Goal: Task Accomplishment & Management: Manage account settings

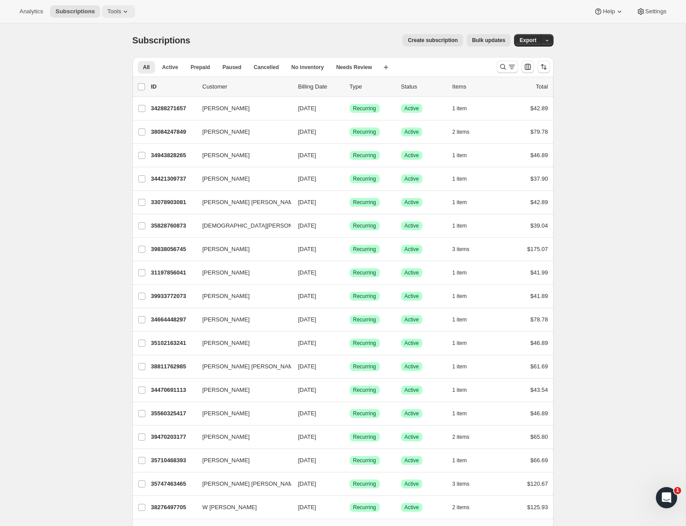
click at [109, 7] on button "Tools" at bounding box center [118, 11] width 33 height 12
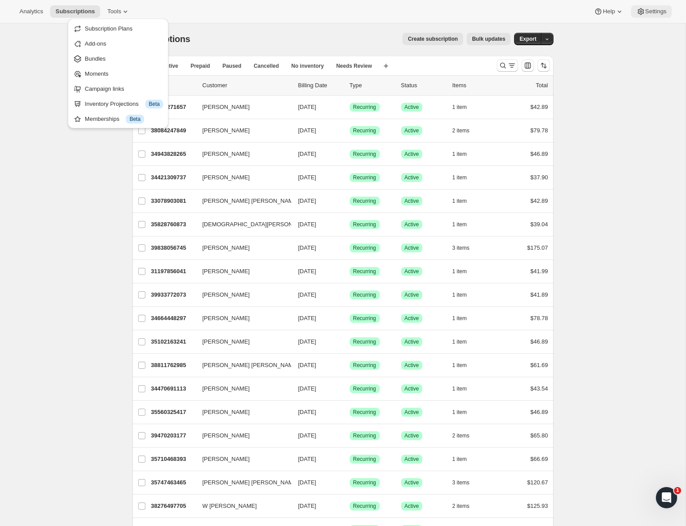
click at [657, 12] on span "Settings" at bounding box center [655, 11] width 21 height 7
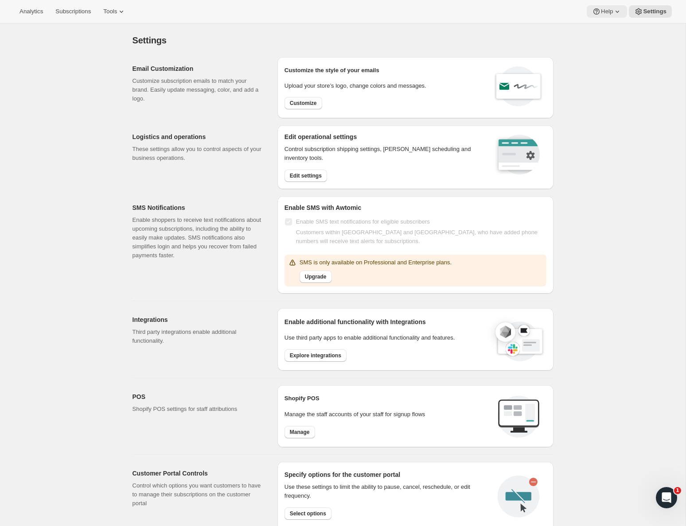
click at [606, 11] on span "Help" at bounding box center [606, 11] width 12 height 7
click at [664, 506] on div "Open Intercom Messenger" at bounding box center [664, 496] width 29 height 29
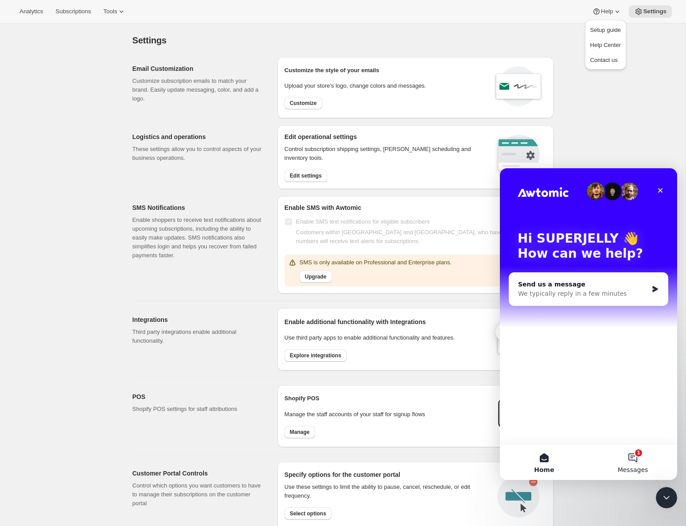
click at [633, 454] on button "1 Messages" at bounding box center [632, 462] width 89 height 35
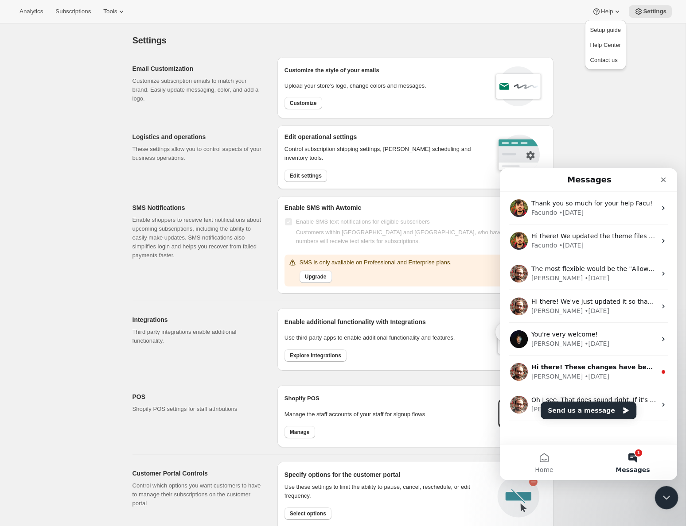
drag, startPoint x: 663, startPoint y: 495, endPoint x: 656, endPoint y: 492, distance: 7.6
click at [662, 495] on icon "Close Intercom Messenger" at bounding box center [664, 496] width 11 height 11
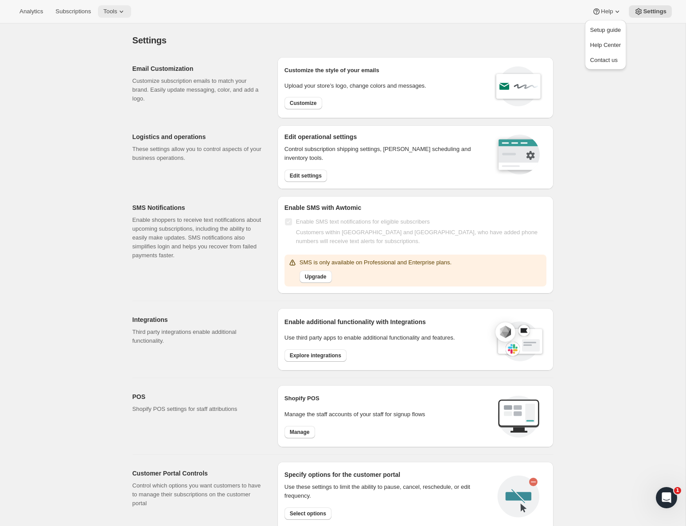
click at [114, 11] on span "Tools" at bounding box center [110, 11] width 14 height 7
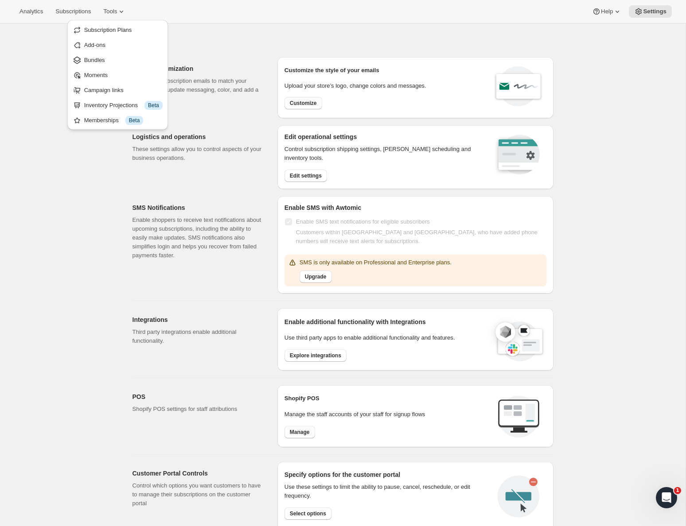
click at [278, 27] on div "Settings. This page is ready Settings" at bounding box center [342, 40] width 421 height 34
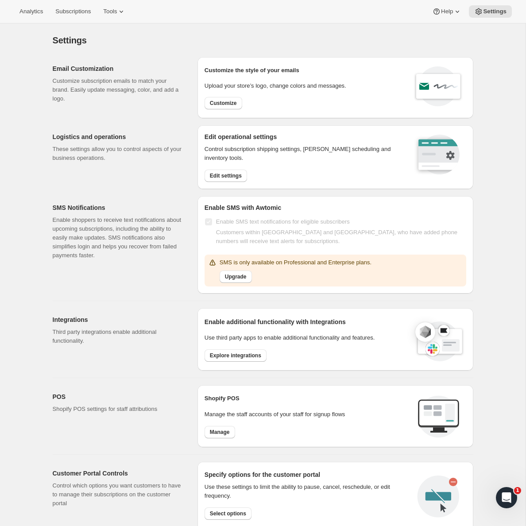
scroll to position [177, 0]
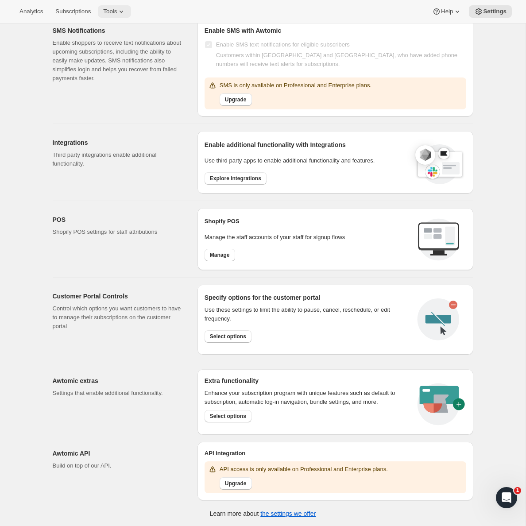
click at [117, 14] on span "Tools" at bounding box center [110, 11] width 14 height 7
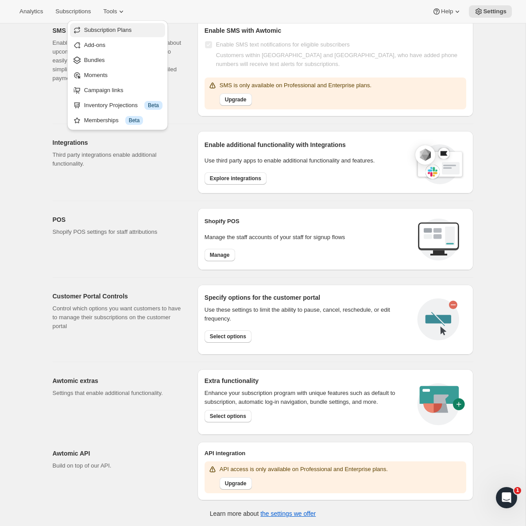
click at [121, 34] on span "Subscription Plans" at bounding box center [123, 30] width 78 height 9
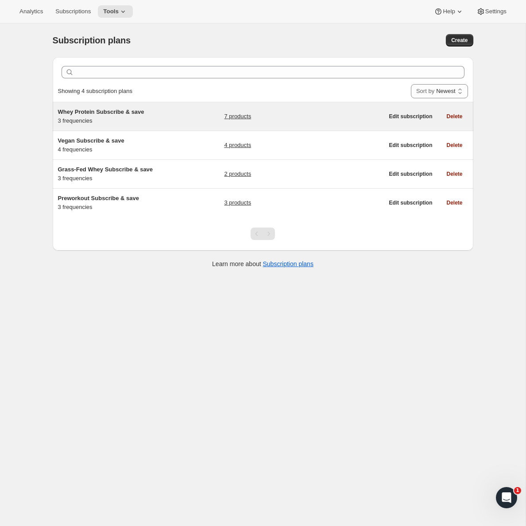
click at [297, 121] on div "7 products" at bounding box center [303, 117] width 159 height 18
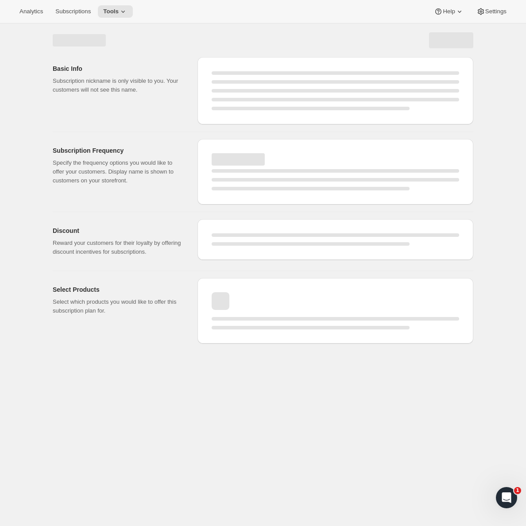
select select "WEEK"
select select "MONTH"
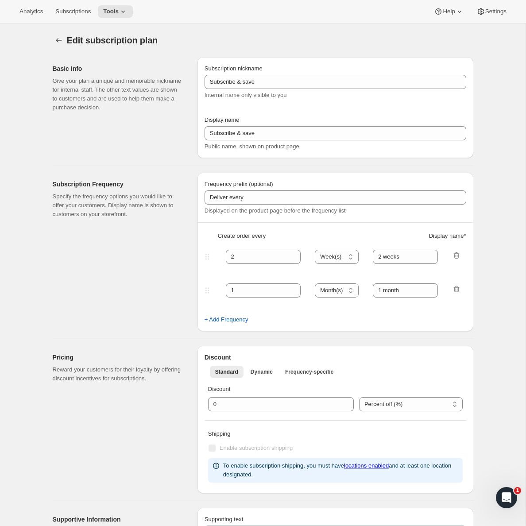
checkbox input "true"
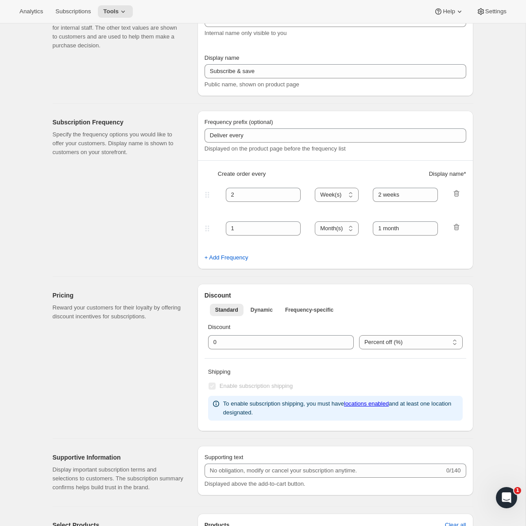
type input "Whey Protein Subscribe & save"
type input "Subscribe & Save"
type input "30"
select select "DAY"
type input "30 Days"
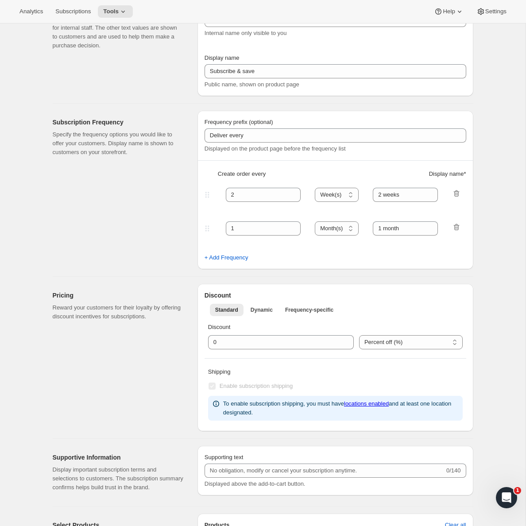
type input "45"
select select "DAY"
type input "45 Days"
type input "10"
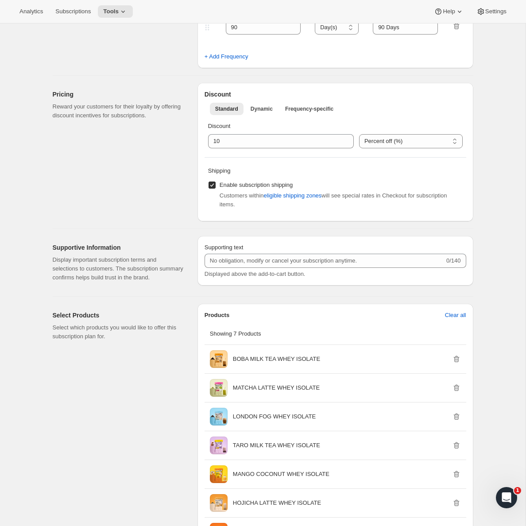
scroll to position [298, 0]
click at [308, 198] on span "eligible shipping zones" at bounding box center [293, 194] width 58 height 9
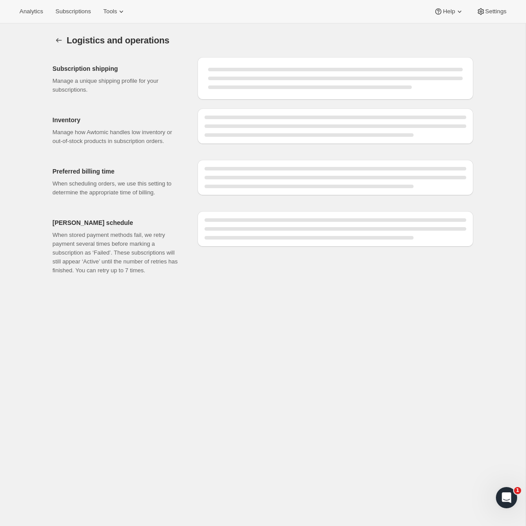
select select "DAY"
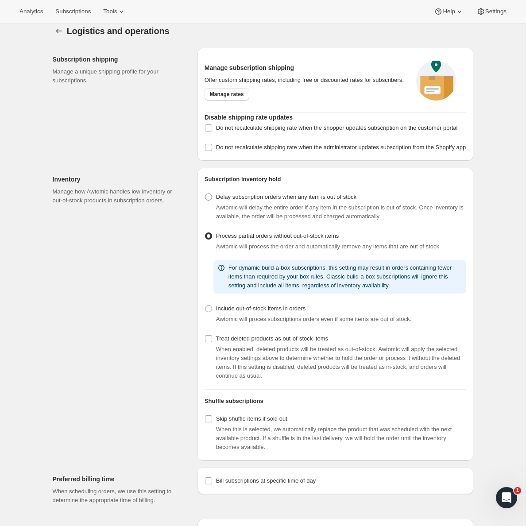
scroll to position [15, 0]
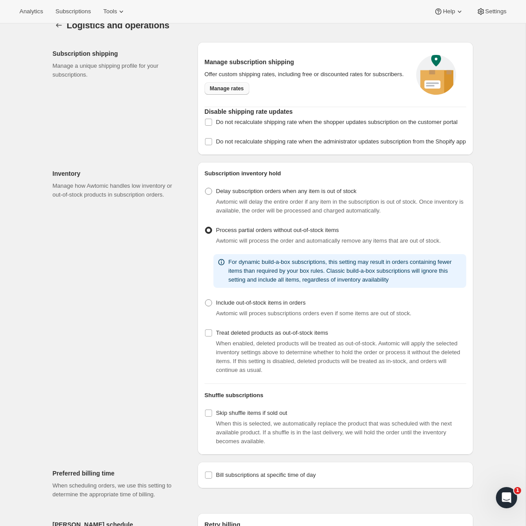
click at [232, 90] on span "Manage rates" at bounding box center [227, 88] width 34 height 7
